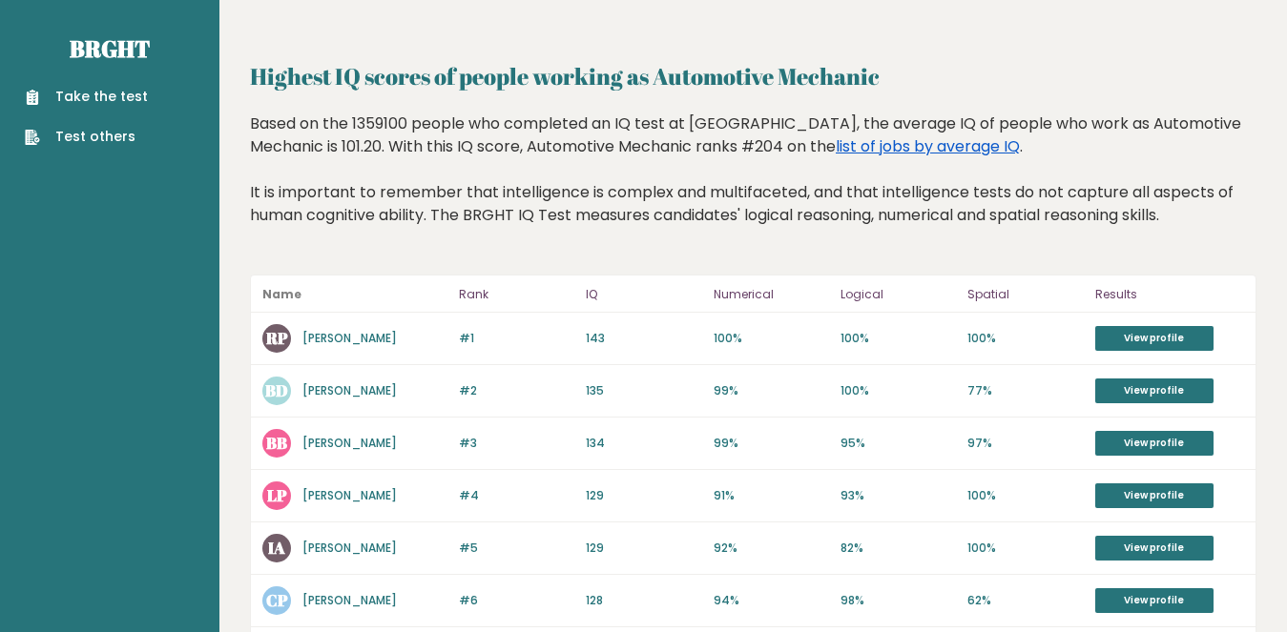
click at [836, 141] on link "list of jobs by average IQ" at bounding box center [928, 146] width 184 height 22
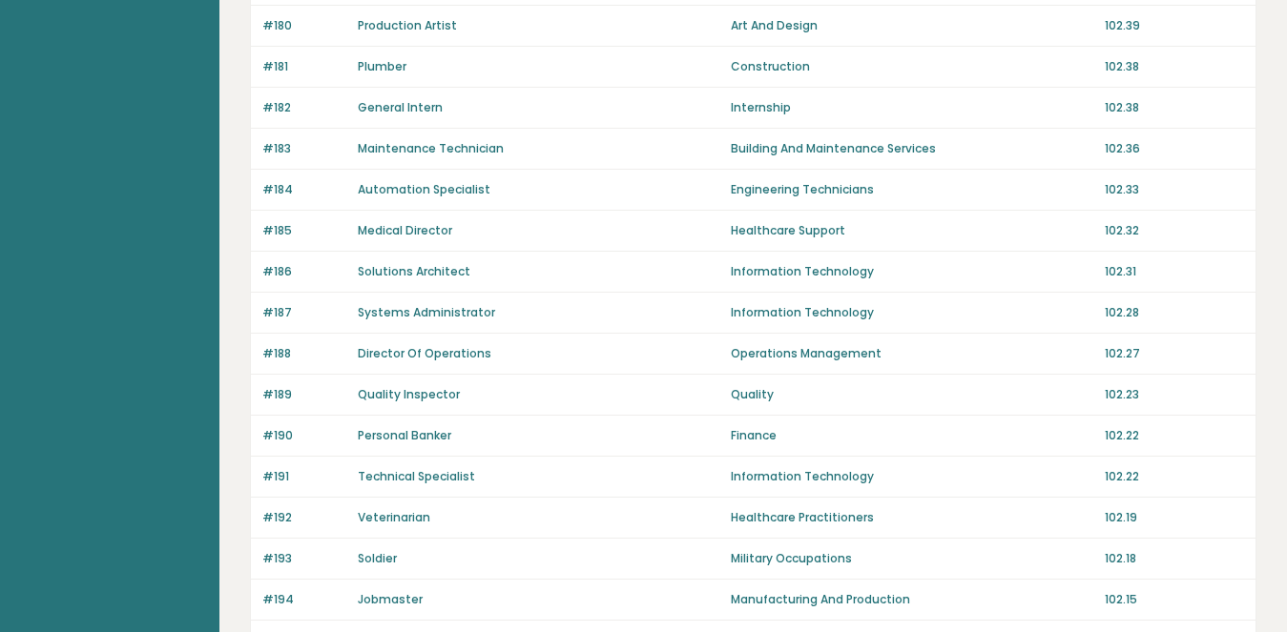
scroll to position [1387, 0]
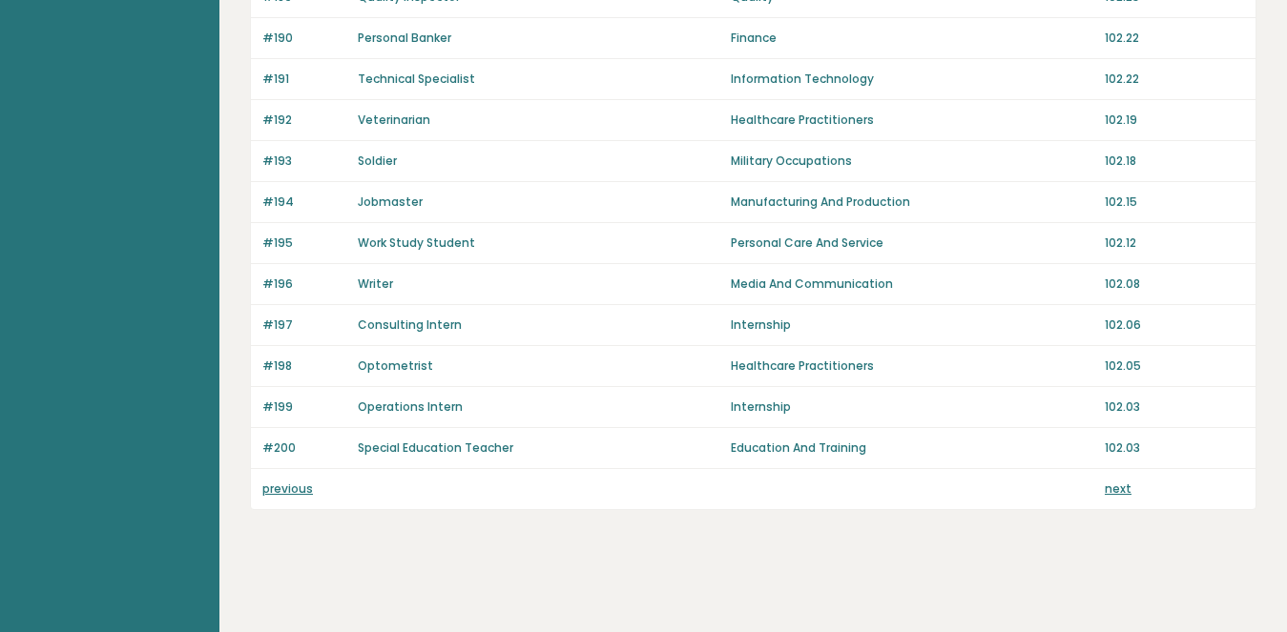
click at [1108, 492] on link "next" at bounding box center [1117, 489] width 27 height 16
click at [272, 485] on link "previous" at bounding box center [287, 489] width 51 height 16
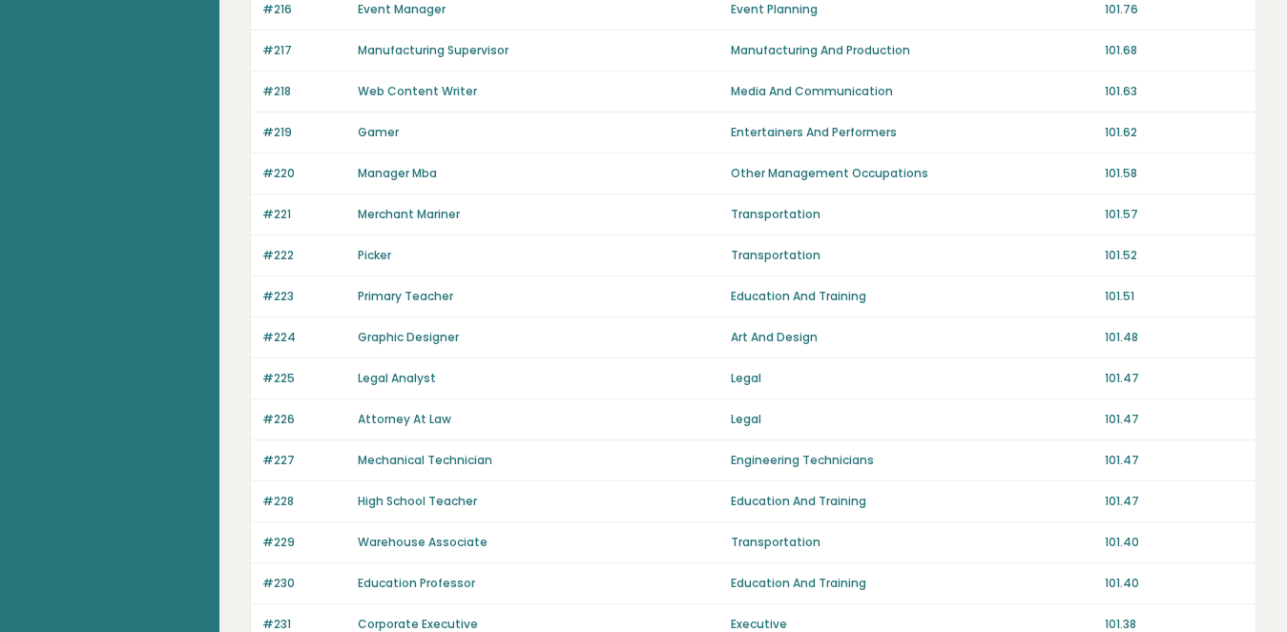
scroll to position [1387, 0]
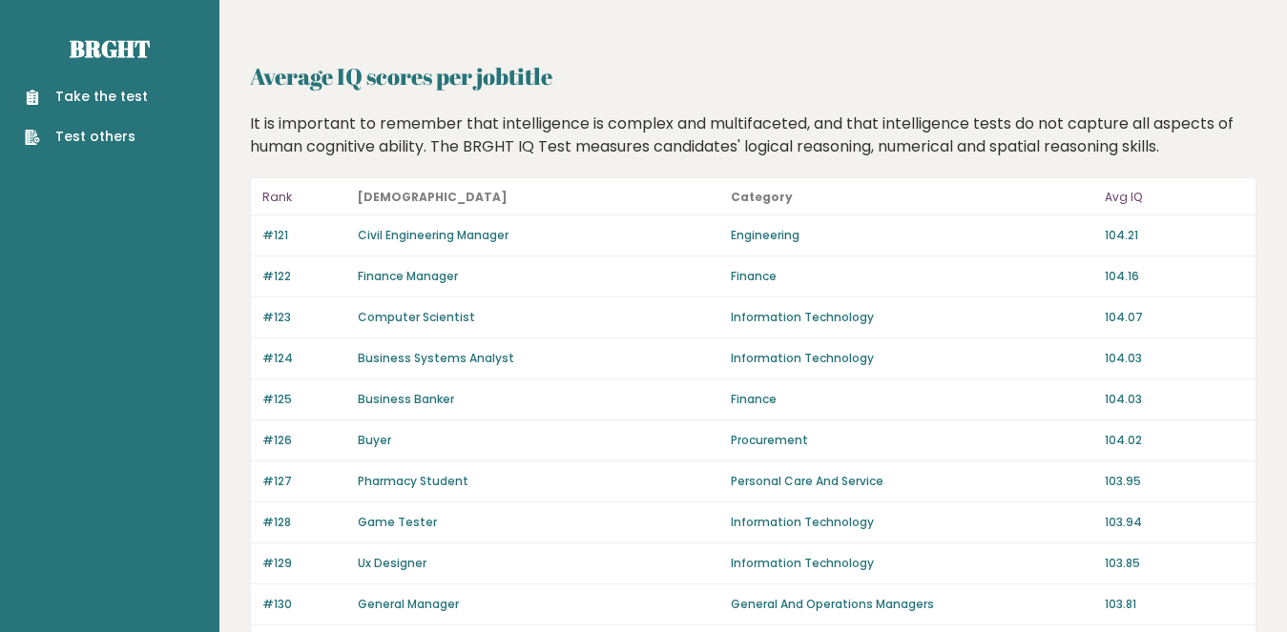
click at [393, 273] on link "Finance Manager" at bounding box center [408, 276] width 100 height 16
